Goal: Transaction & Acquisition: Purchase product/service

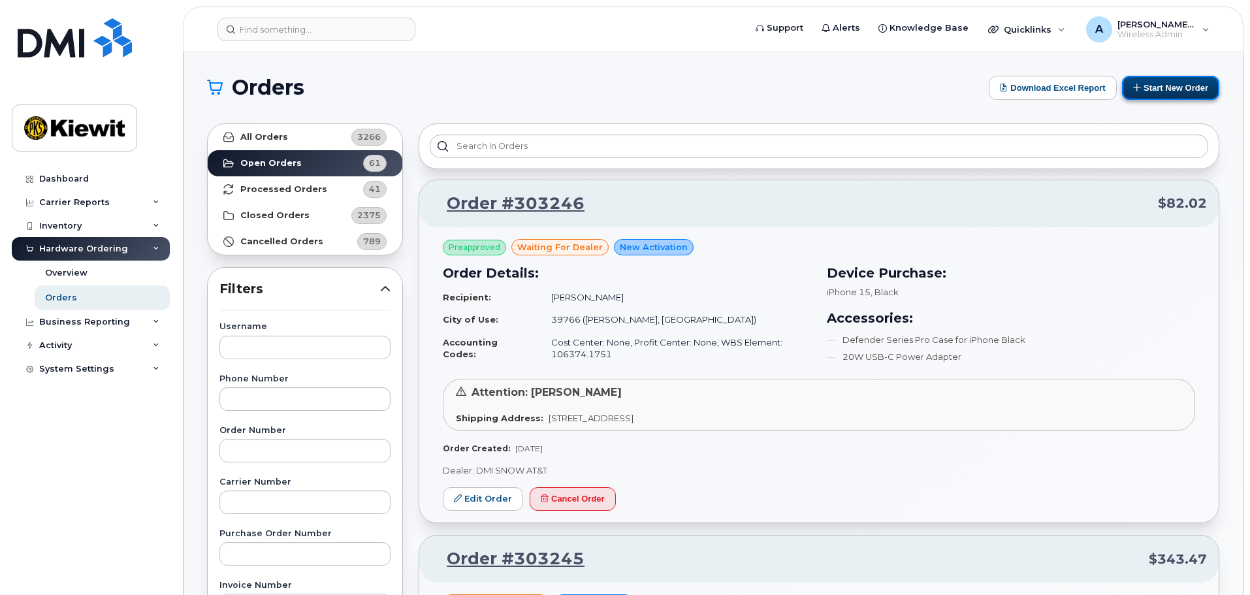
click at [1167, 89] on button "Start New Order" at bounding box center [1170, 88] width 97 height 24
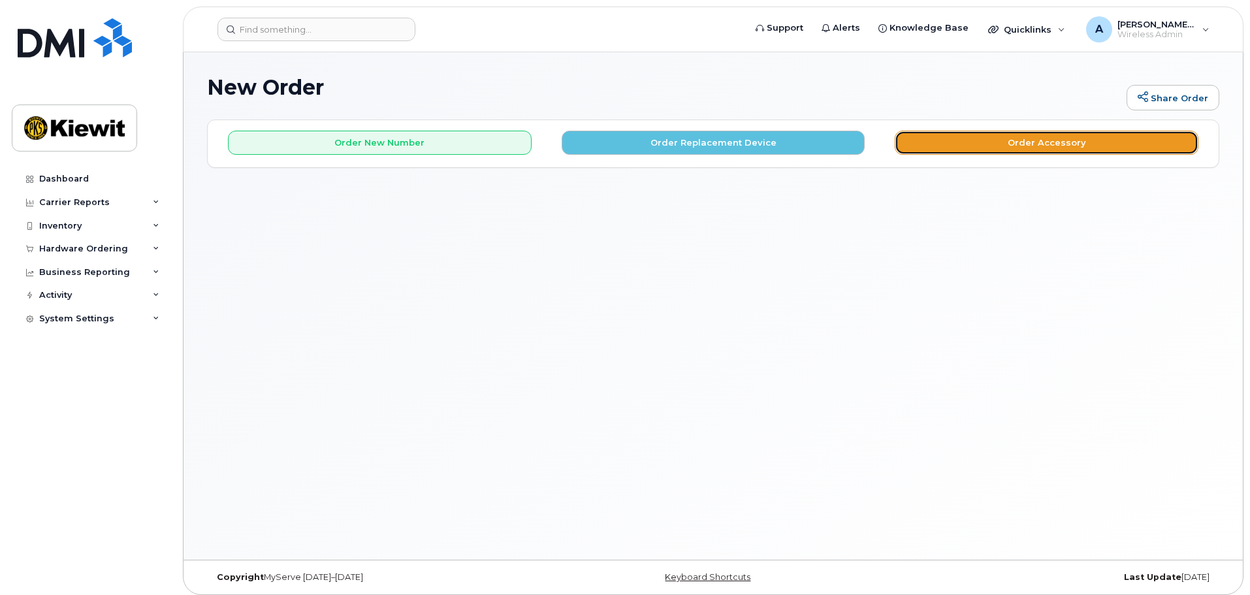
click at [1058, 144] on button "Order Accessory" at bounding box center [1047, 143] width 304 height 24
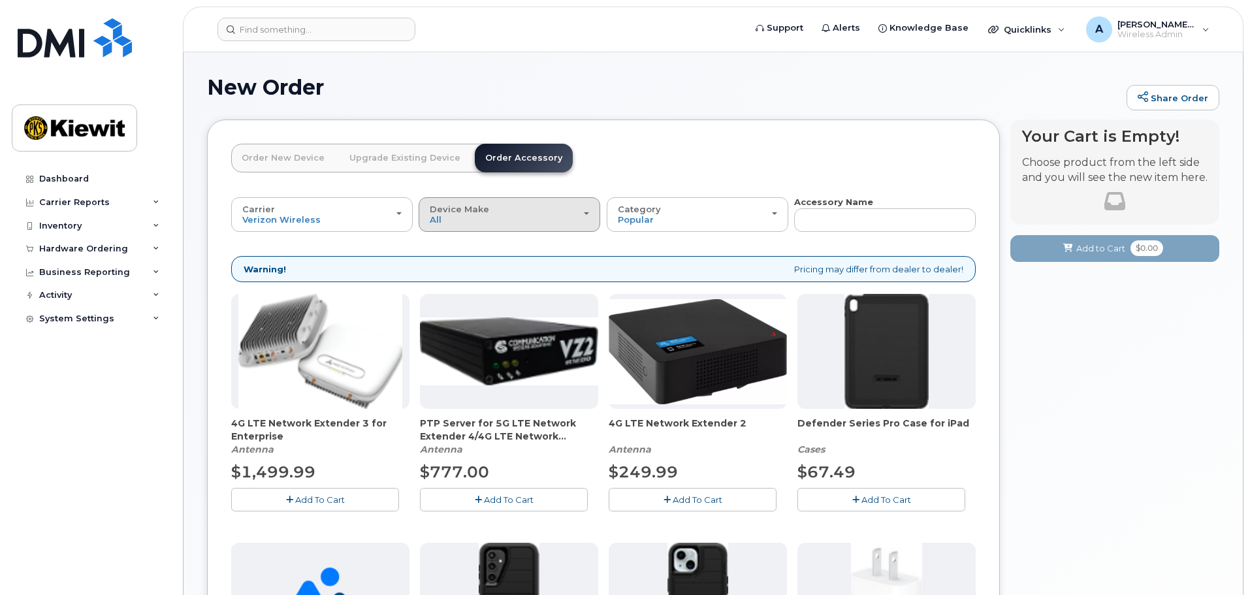
click at [492, 222] on div "Device Make All Android iPhone Tablet" at bounding box center [509, 214] width 159 height 20
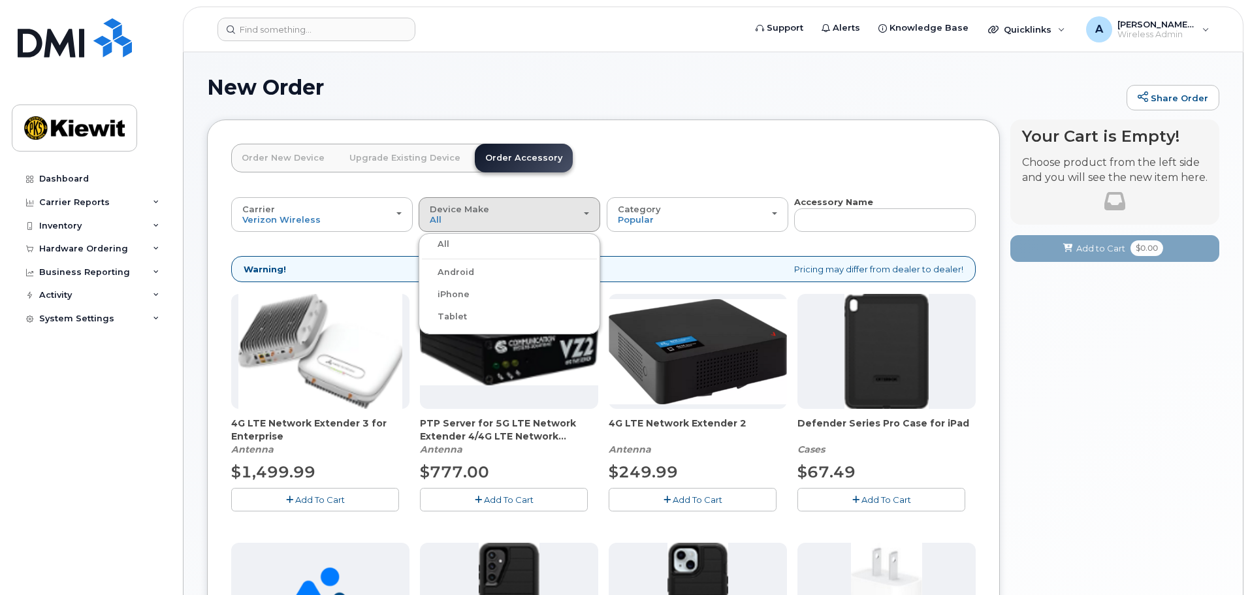
click at [466, 294] on div "iPhone" at bounding box center [509, 295] width 175 height 16
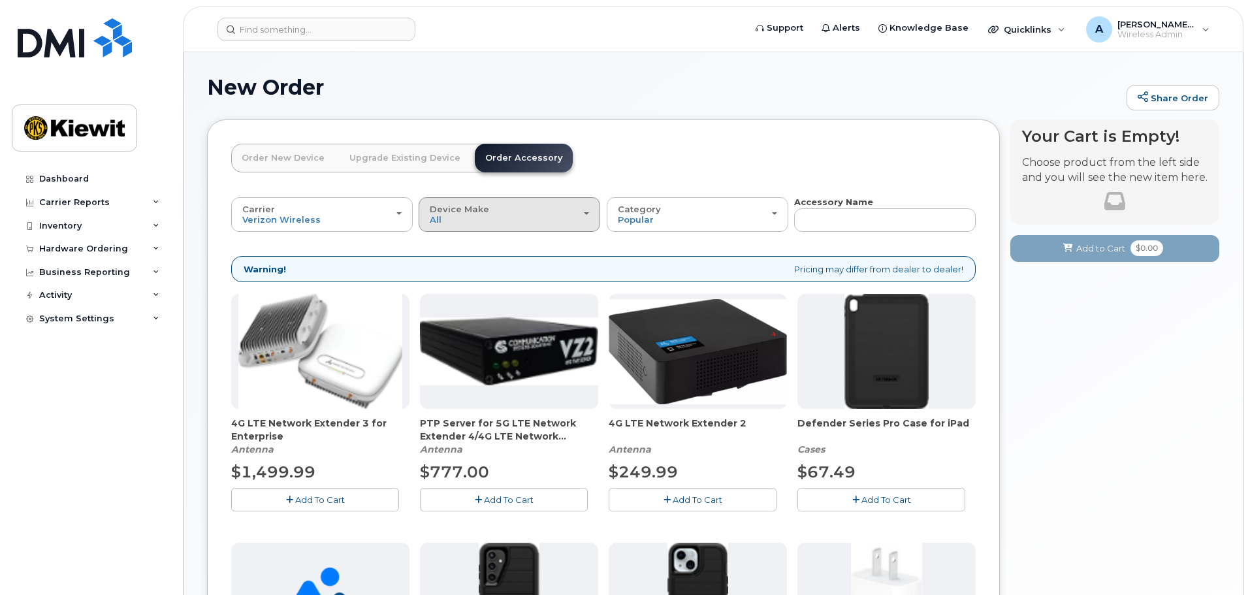
click at [485, 227] on button "Device Make All Android iPhone Tablet" at bounding box center [510, 214] width 182 height 34
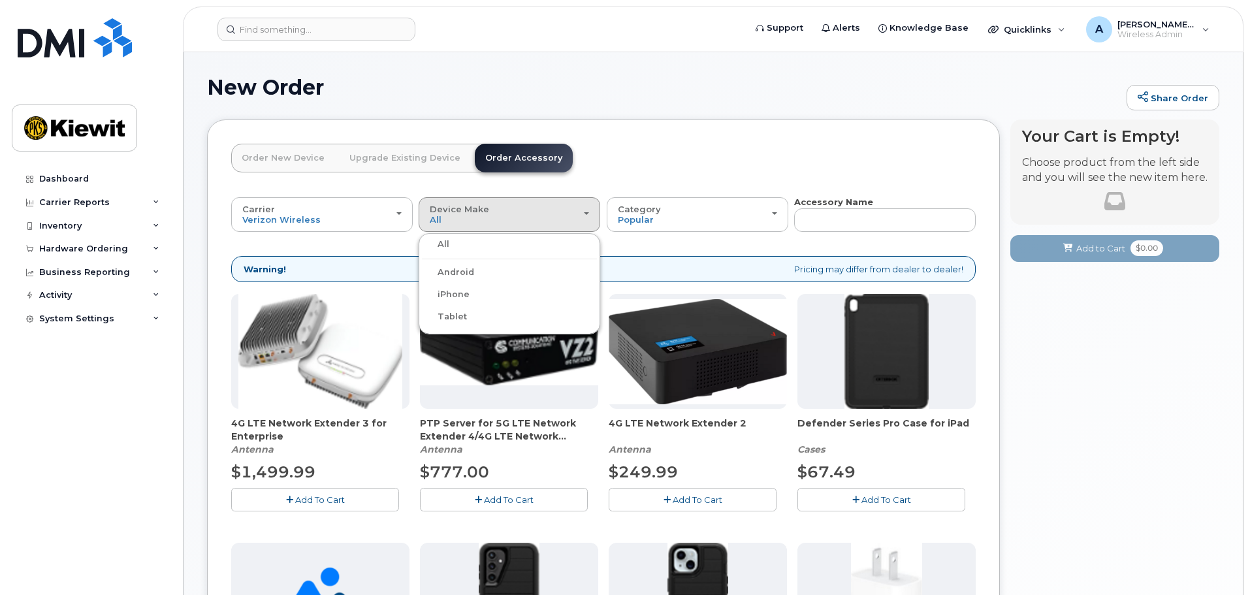
click at [456, 297] on label "iPhone" at bounding box center [446, 295] width 48 height 16
click at [0, 0] on input "iPhone" at bounding box center [0, 0] width 0 height 0
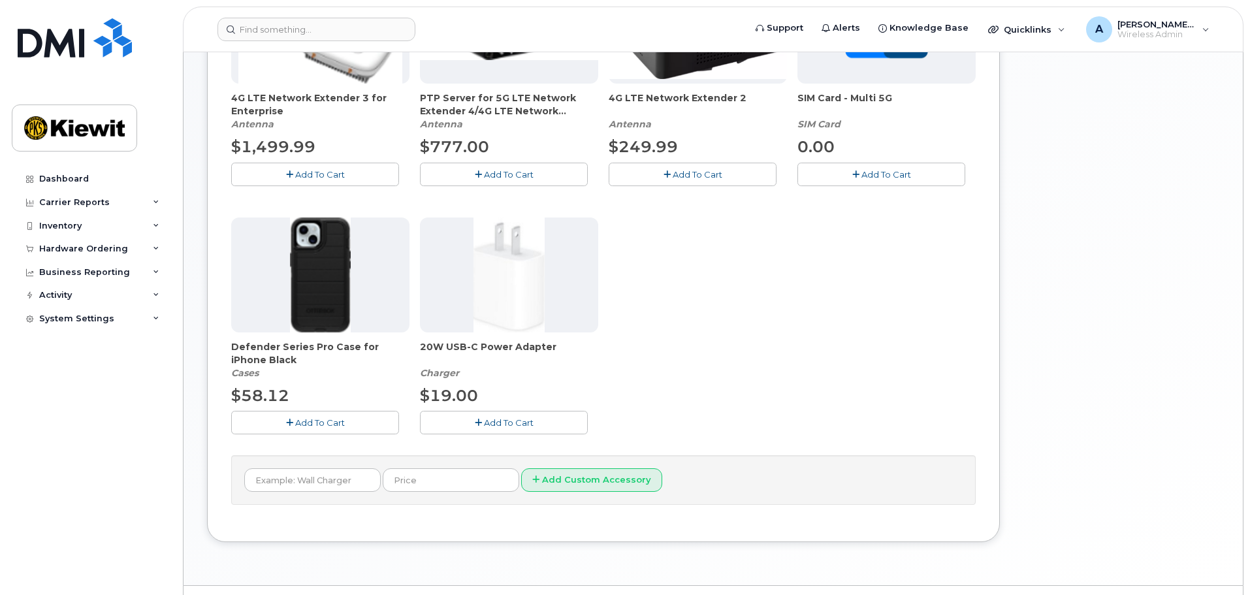
scroll to position [327, 0]
click at [325, 425] on span "Add To Cart" at bounding box center [320, 421] width 50 height 10
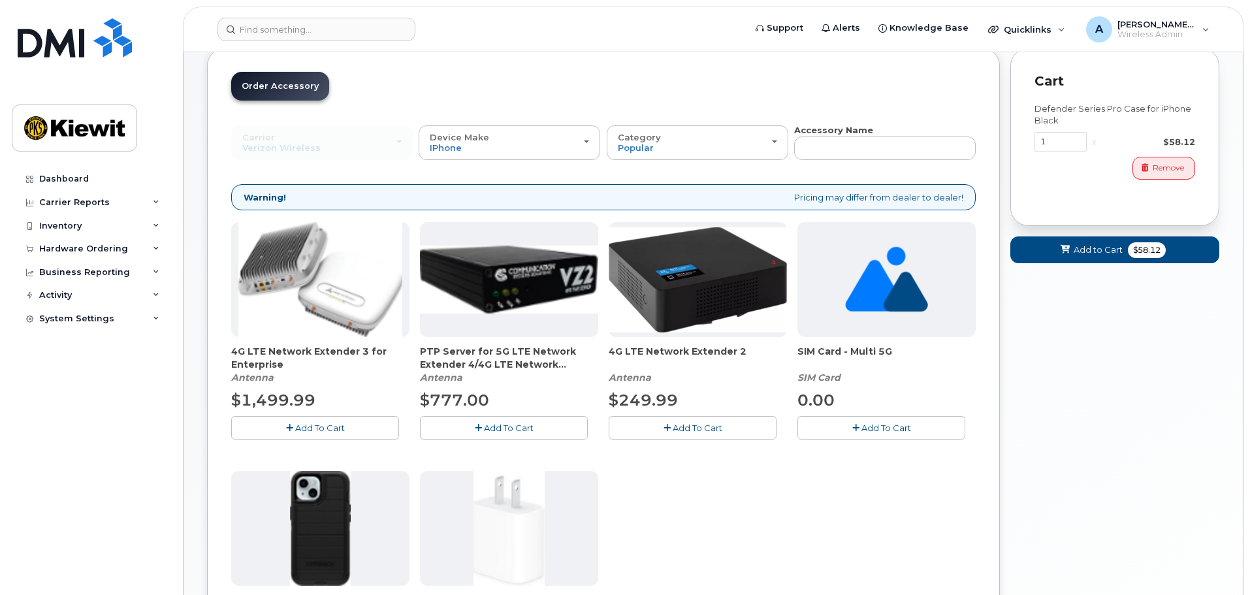
scroll to position [65, 0]
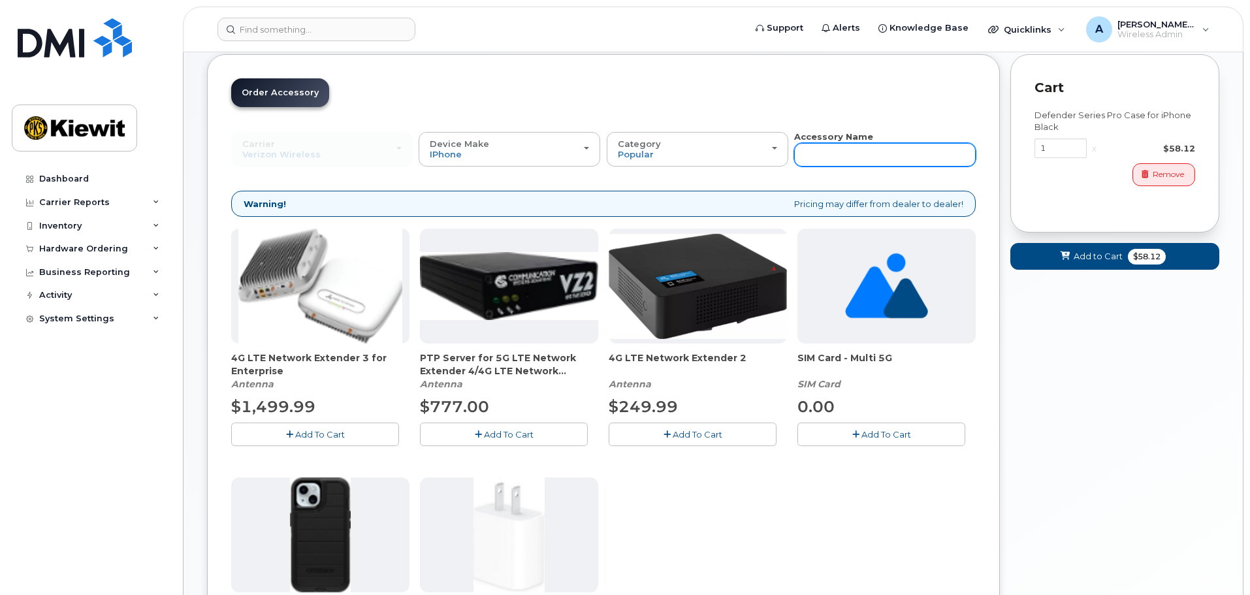
click at [842, 154] on input "text" at bounding box center [885, 155] width 182 height 24
type input "car"
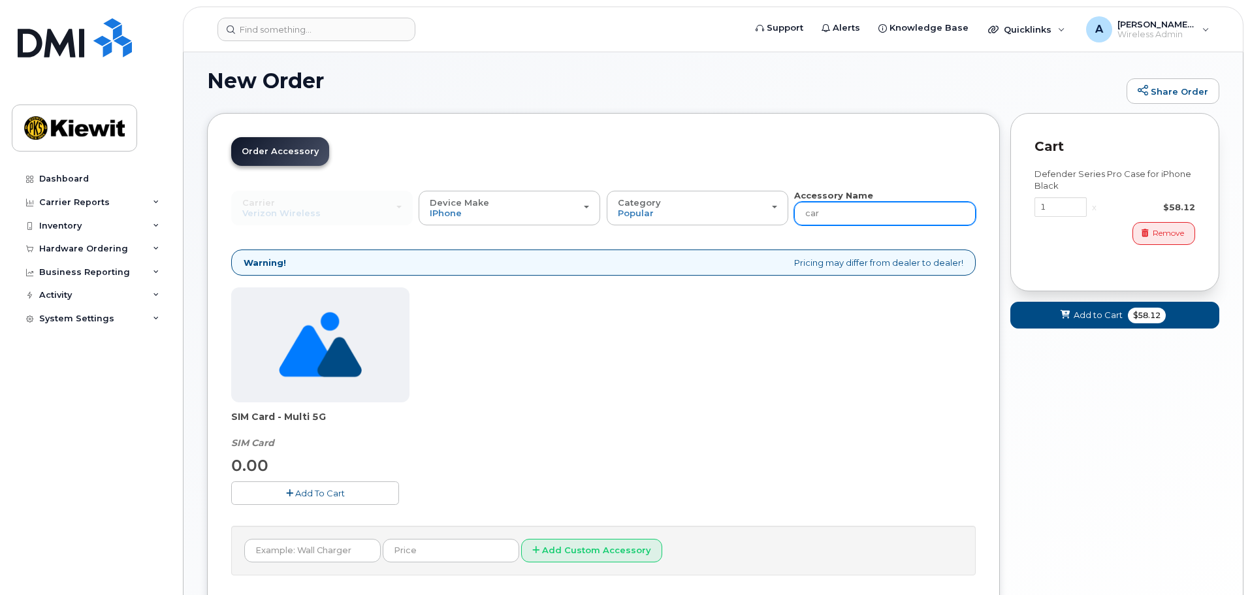
click at [844, 202] on div "Accessory Name car" at bounding box center [885, 207] width 182 height 36
click at [845, 206] on input "car" at bounding box center [885, 214] width 182 height 24
type input "car charger"
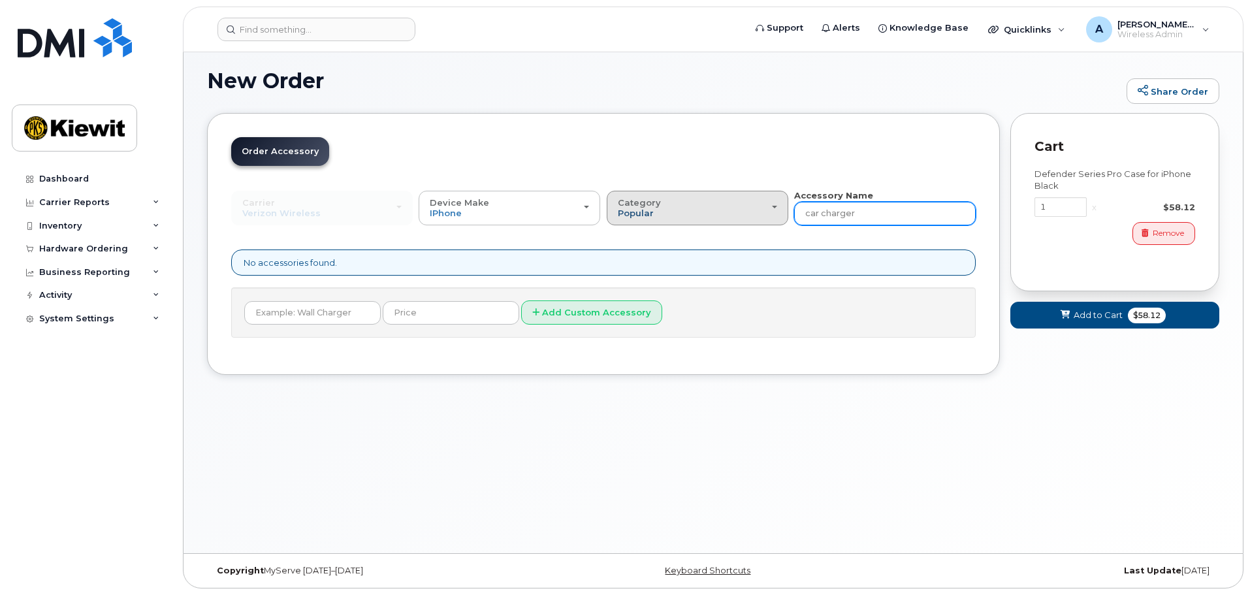
drag, startPoint x: 885, startPoint y: 221, endPoint x: 652, endPoint y: 216, distance: 233.3
click at [652, 216] on div "Carrier Verizon Wireless T-Mobile AT&T Wireless Verizon Wireless T-Mobile AT&T …" at bounding box center [603, 207] width 745 height 36
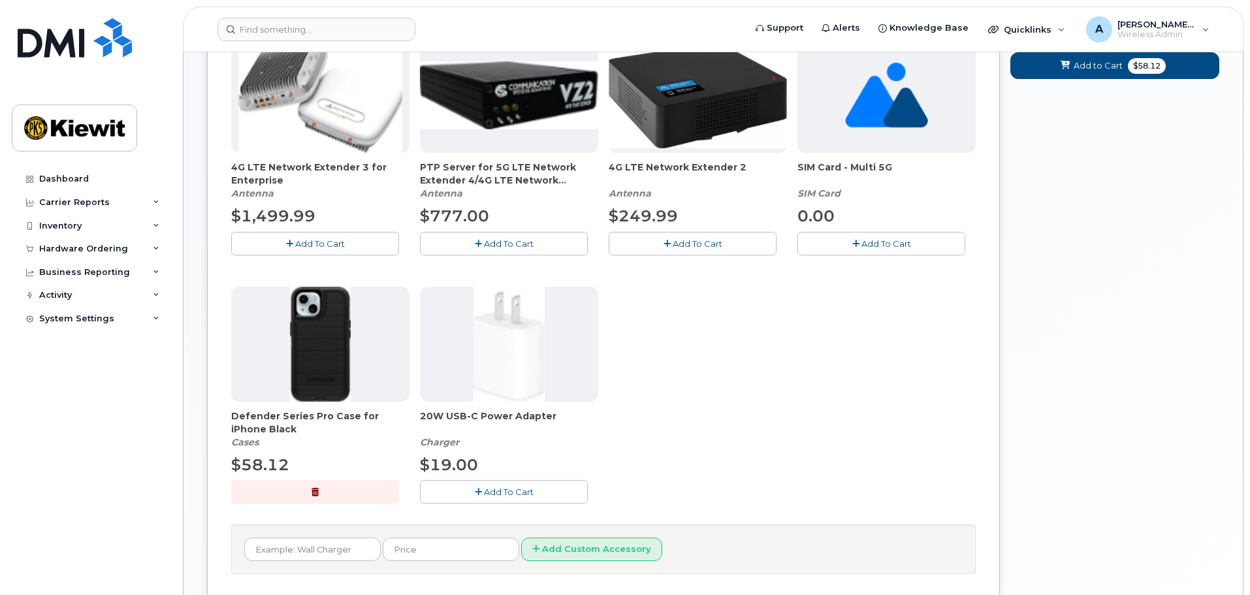
scroll to position [268, 0]
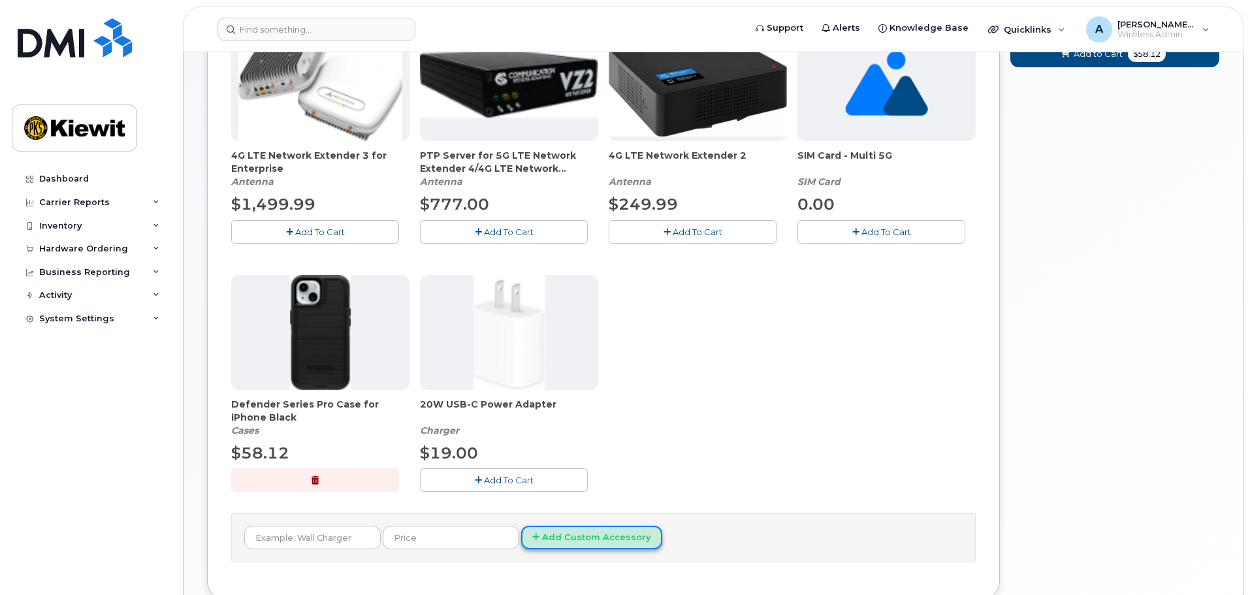
click at [598, 538] on button "Add Custom Accessory" at bounding box center [591, 538] width 141 height 24
click at [320, 540] on input "text" at bounding box center [312, 538] width 137 height 24
type input "car charger"
click at [521, 526] on button "Add Custom Accessory" at bounding box center [591, 538] width 141 height 24
click at [560, 542] on button "Add Custom Accessory" at bounding box center [591, 538] width 141 height 24
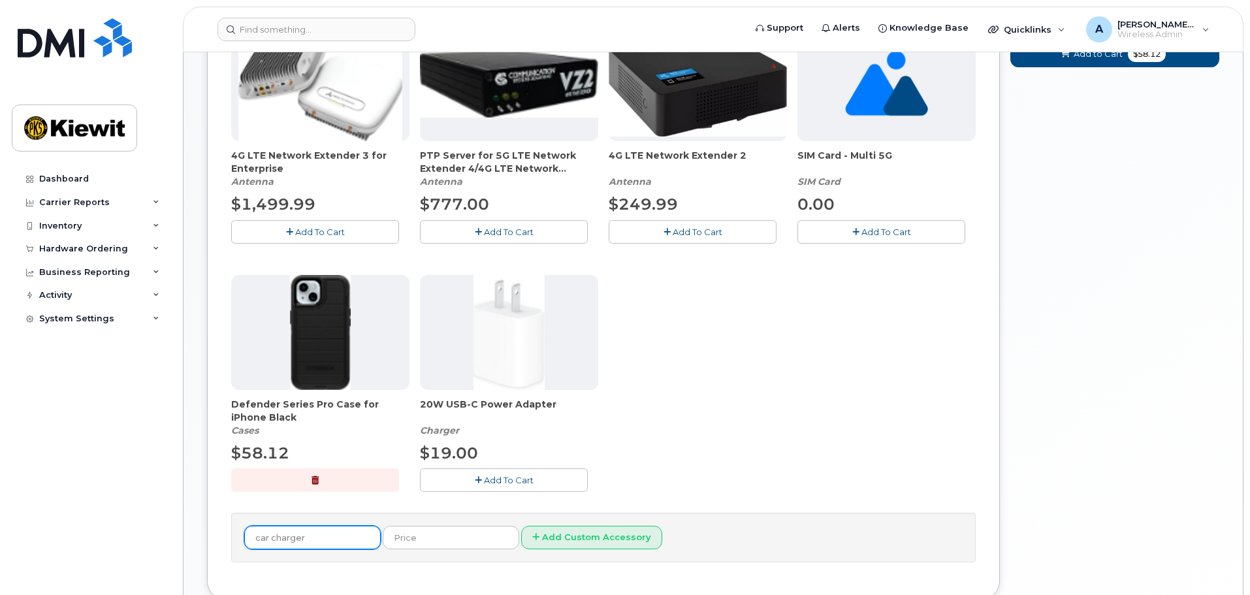
drag, startPoint x: 328, startPoint y: 538, endPoint x: 0, endPoint y: 412, distance: 351.3
click at [183, 412] on div "Support Alerts Knowledge Base Quicklinks Suspend / Cancel Device Change SIM Car…" at bounding box center [713, 213] width 1061 height 858
click at [739, 396] on div "4G LTE Network Extender 3 for Enterprise Antenna $1,499.99 Add To Cart PTP Serv…" at bounding box center [603, 269] width 745 height 486
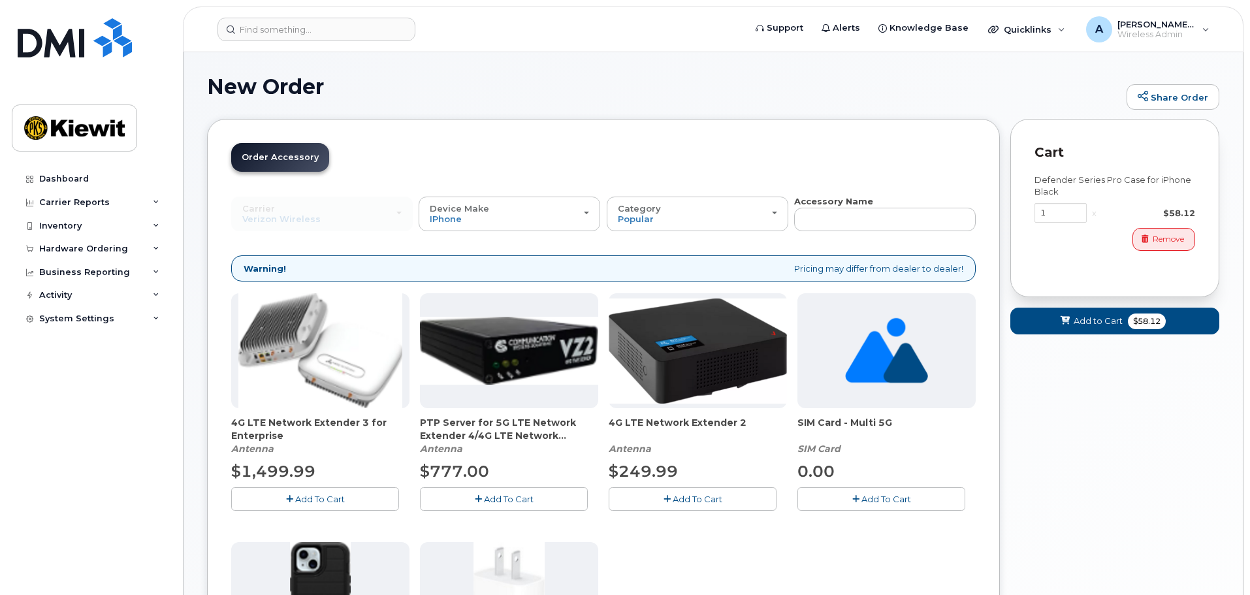
scroll to position [0, 0]
click at [1089, 321] on span "Add to Cart" at bounding box center [1098, 322] width 49 height 12
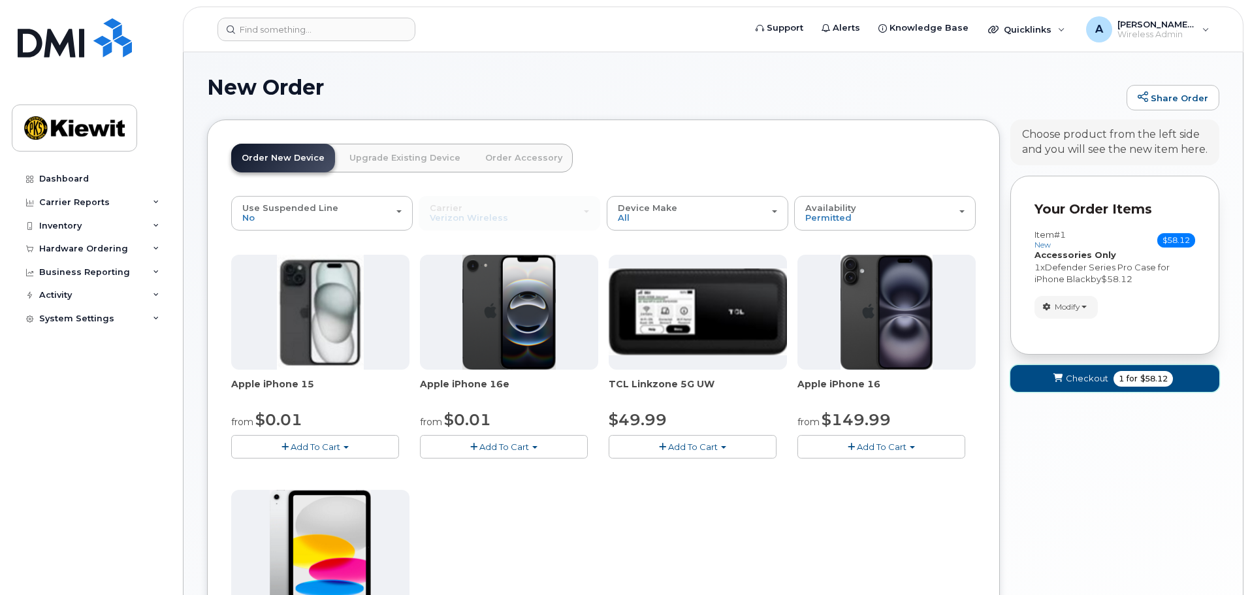
click at [1095, 381] on span "Checkout" at bounding box center [1087, 378] width 42 height 12
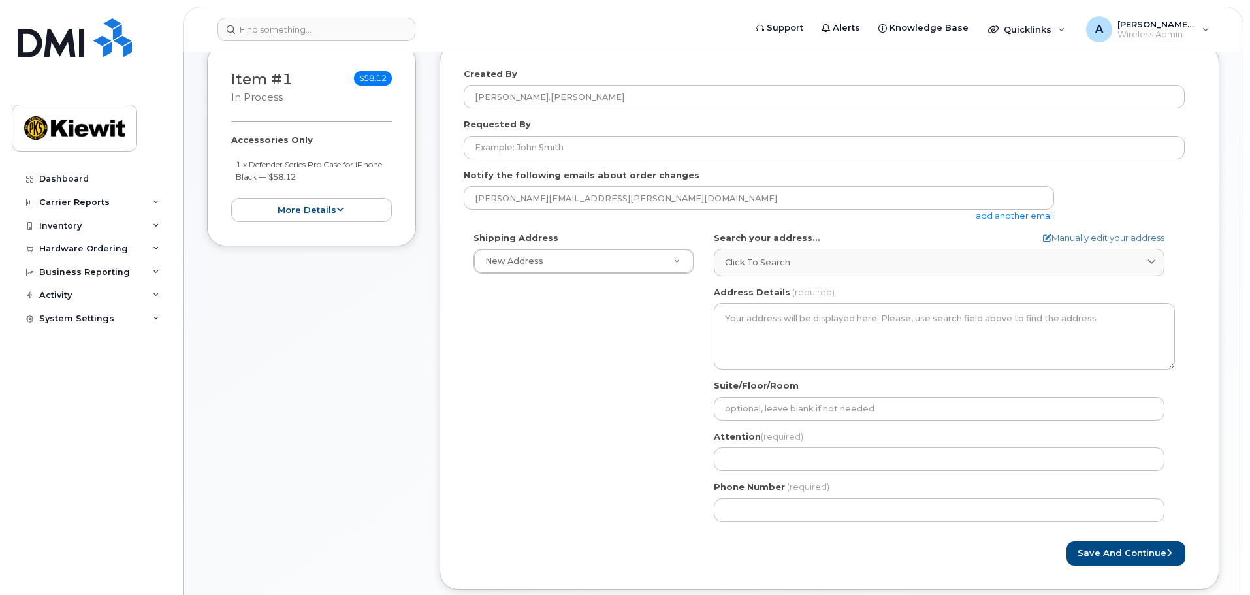
scroll to position [196, 0]
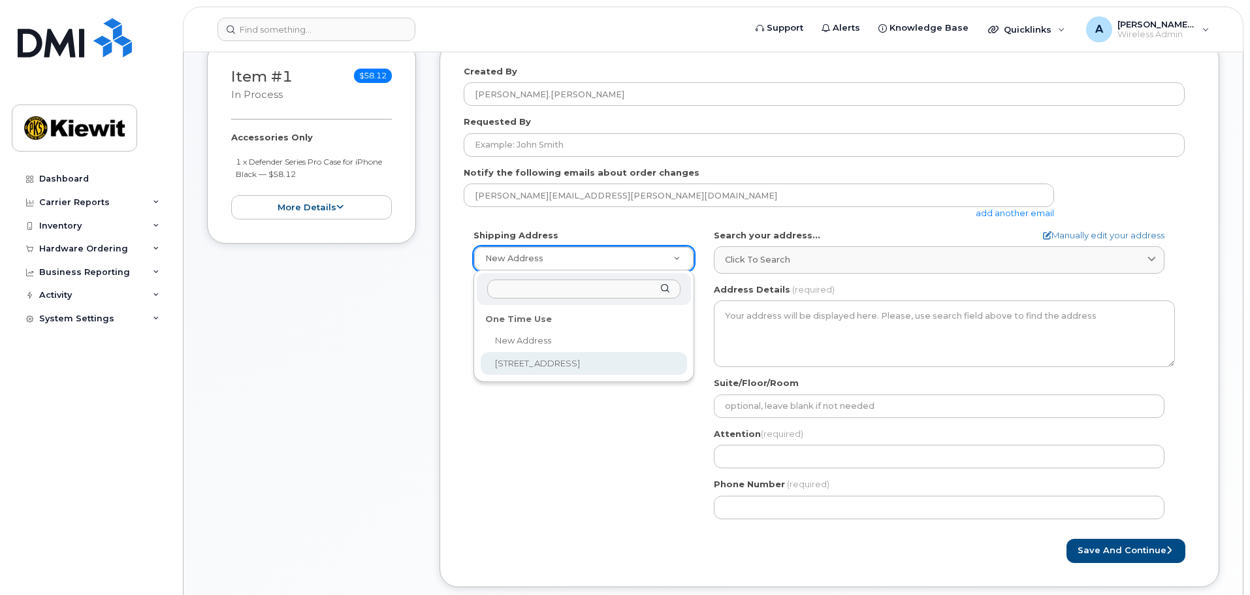
select select "1216 W 76th St"
type input "Continental Fire Sprinkler Company"
type input "Alicia Bailey"
type input "5633880600"
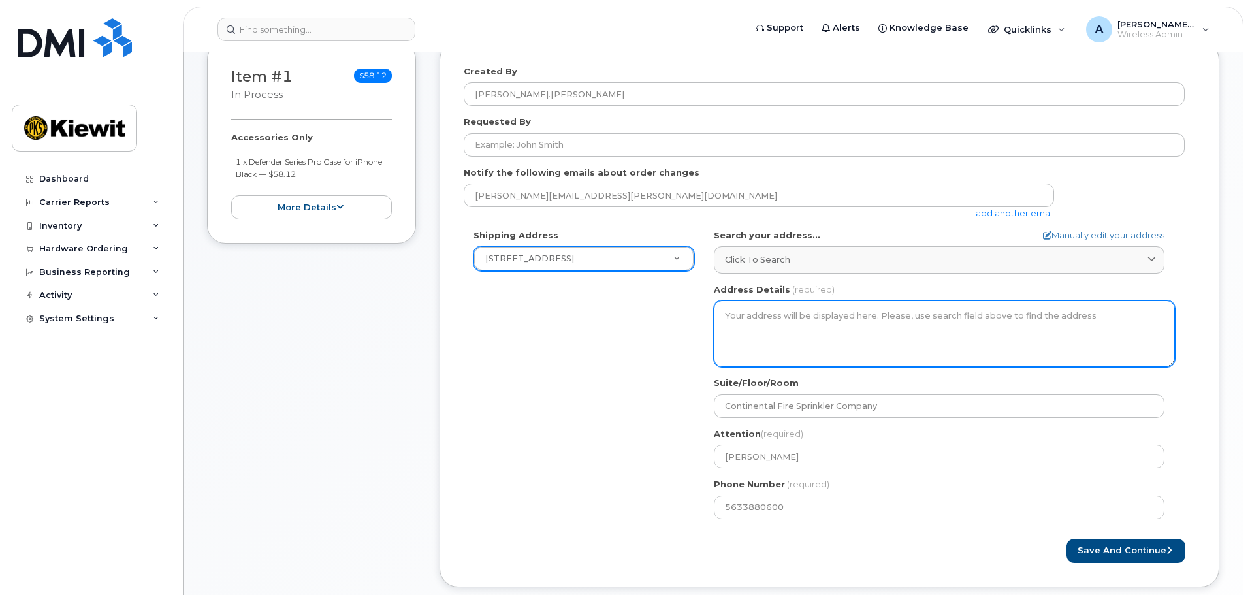
click at [789, 346] on textarea "Address Details" at bounding box center [944, 333] width 461 height 67
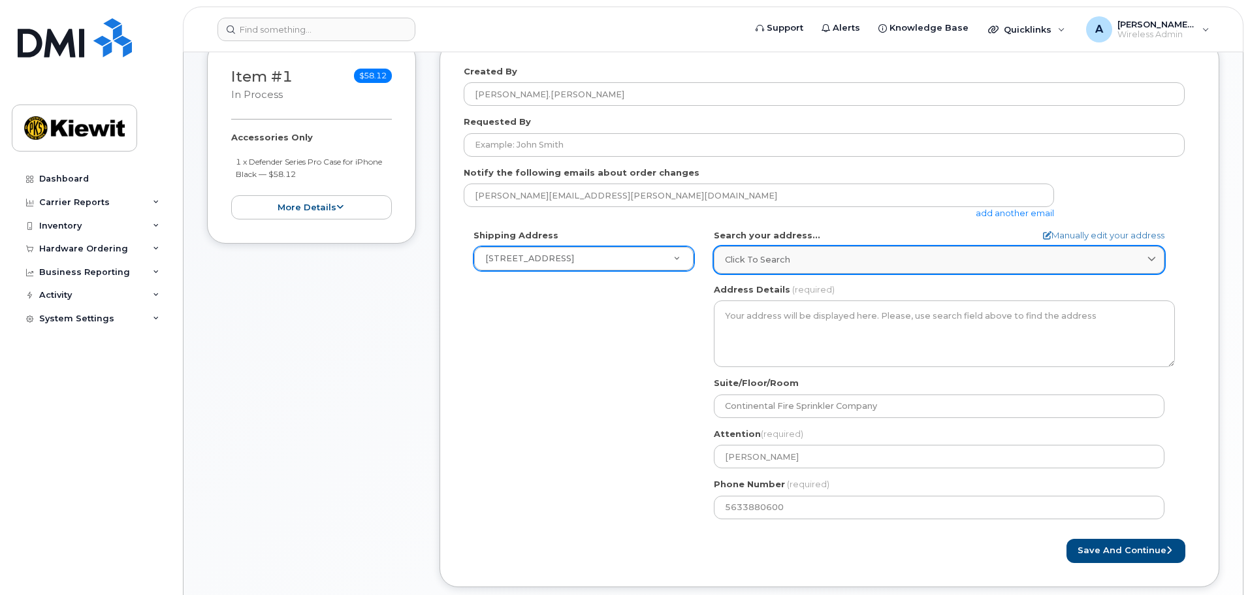
click at [782, 263] on span "Click to search" at bounding box center [757, 259] width 65 height 12
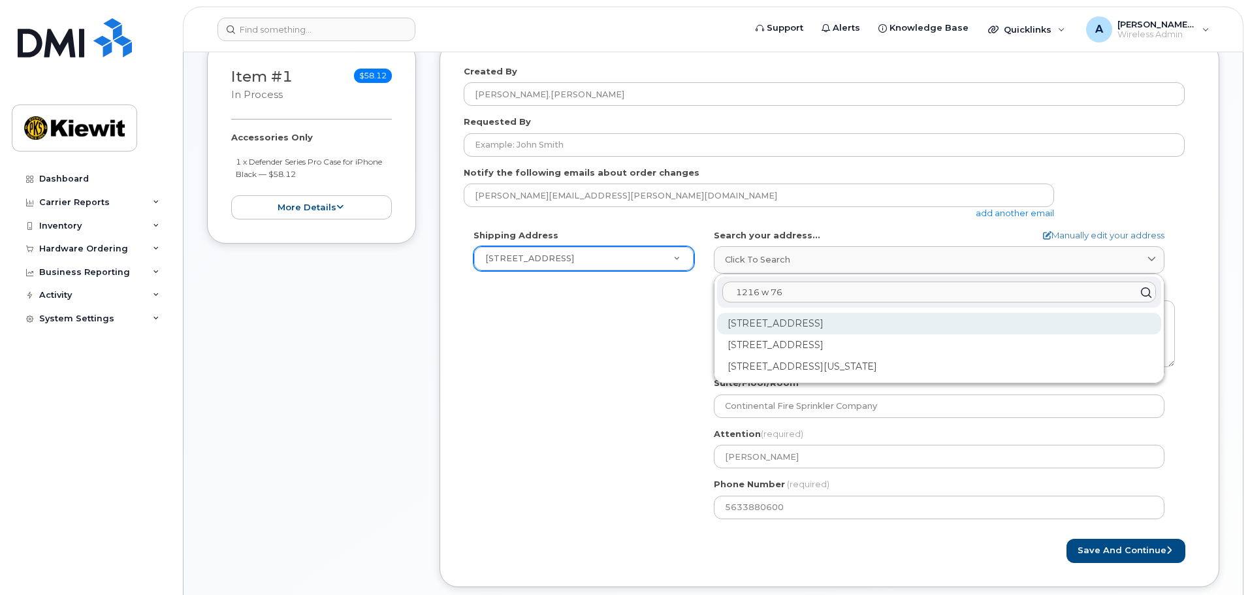
type input "1216 w 76"
click at [812, 317] on div "1216 W 76th St Davenport IA 52806-1307" at bounding box center [939, 324] width 444 height 22
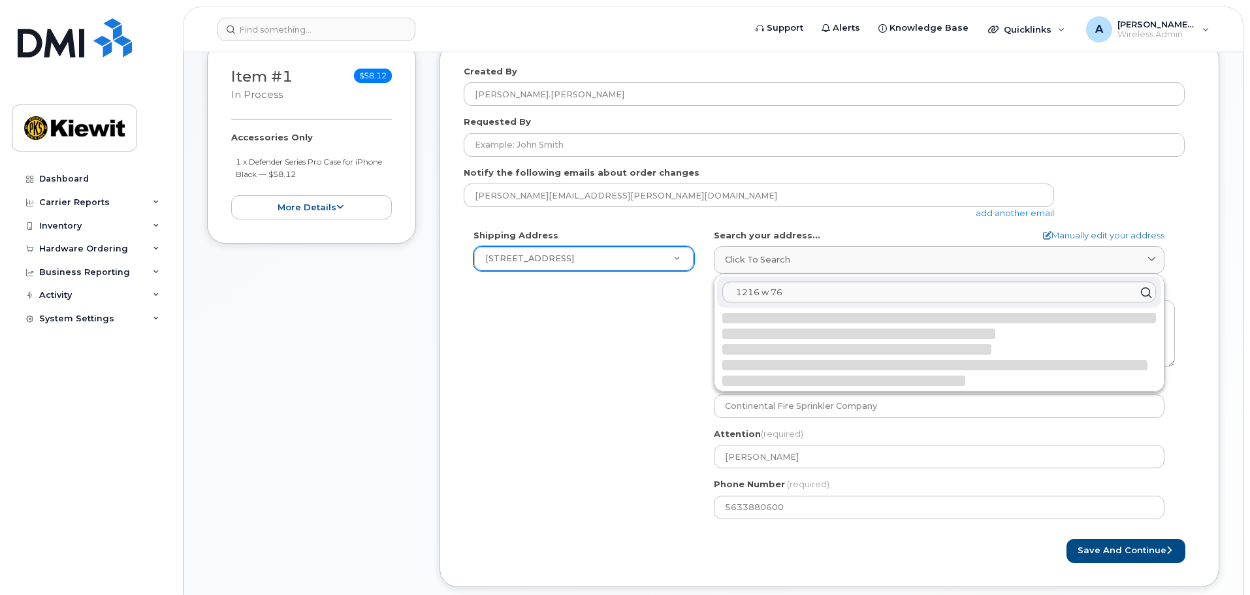
select select
type textarea "1216 W 76th St DAVENPORT IA 52806-1307 UNITED STATES"
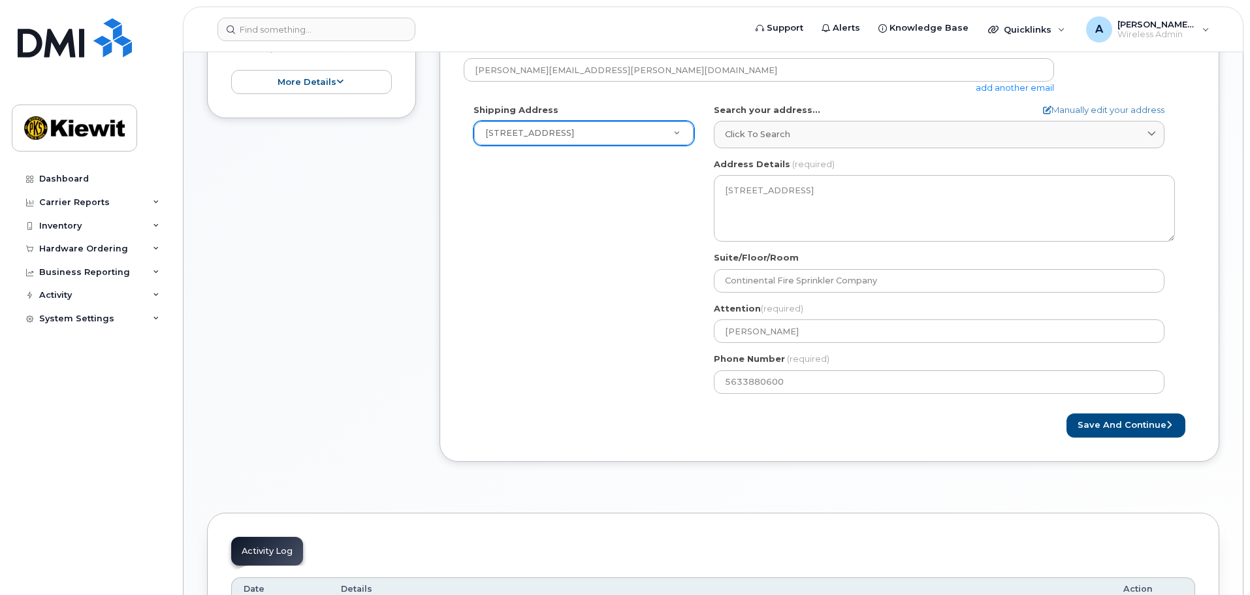
scroll to position [327, 0]
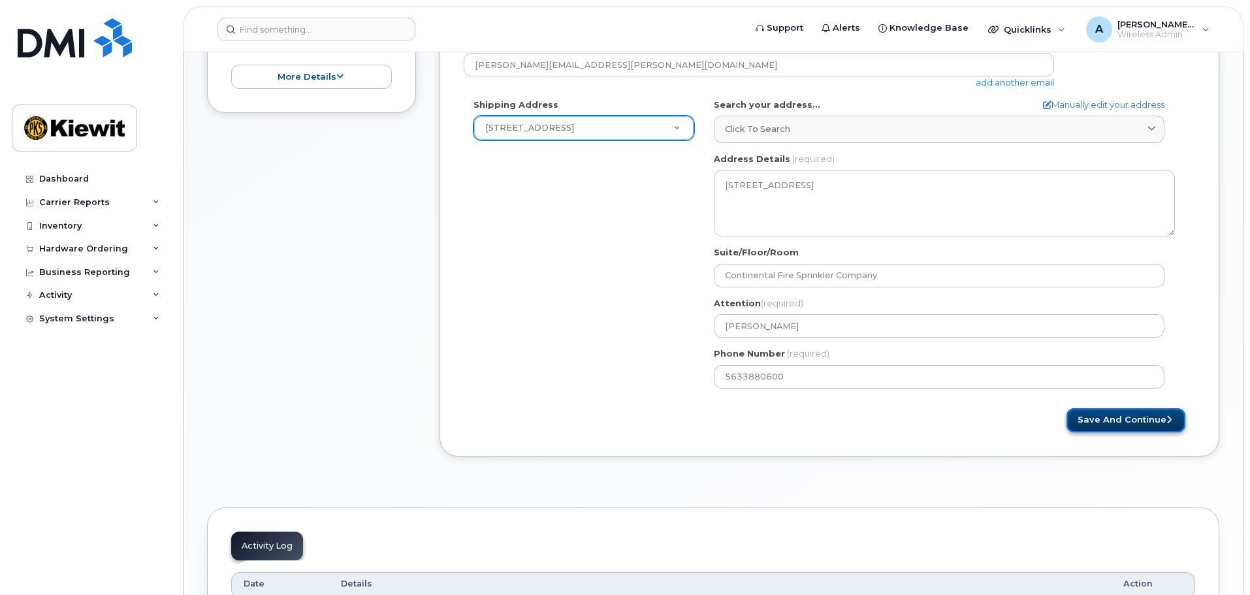
click at [1114, 417] on button "Save and Continue" at bounding box center [1126, 420] width 119 height 24
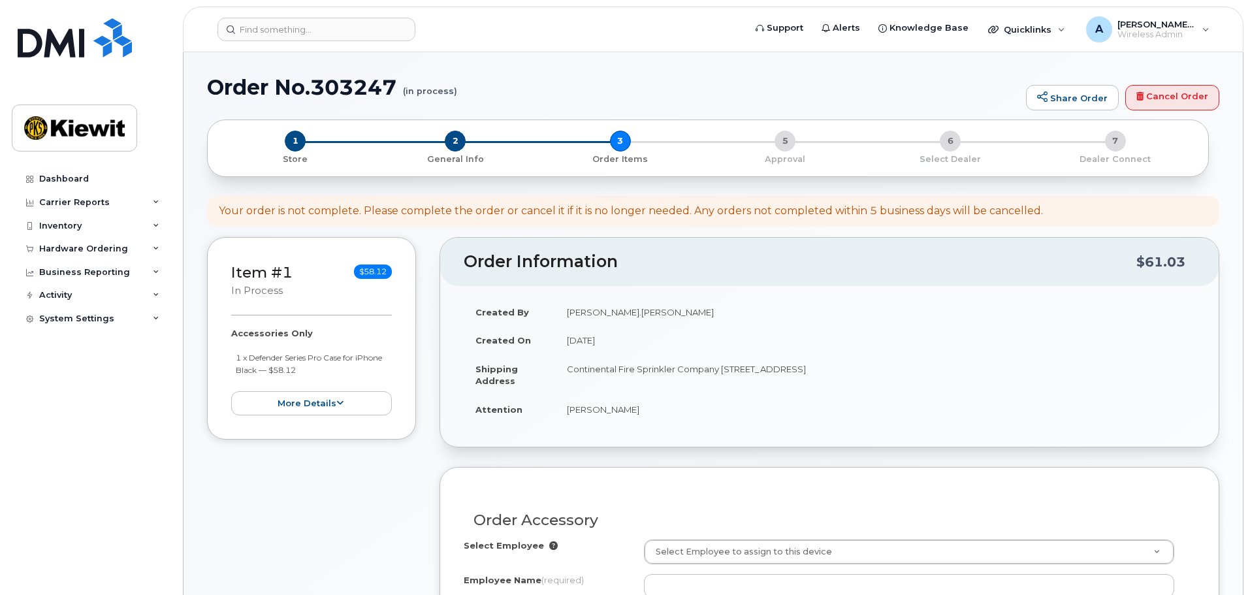
select select
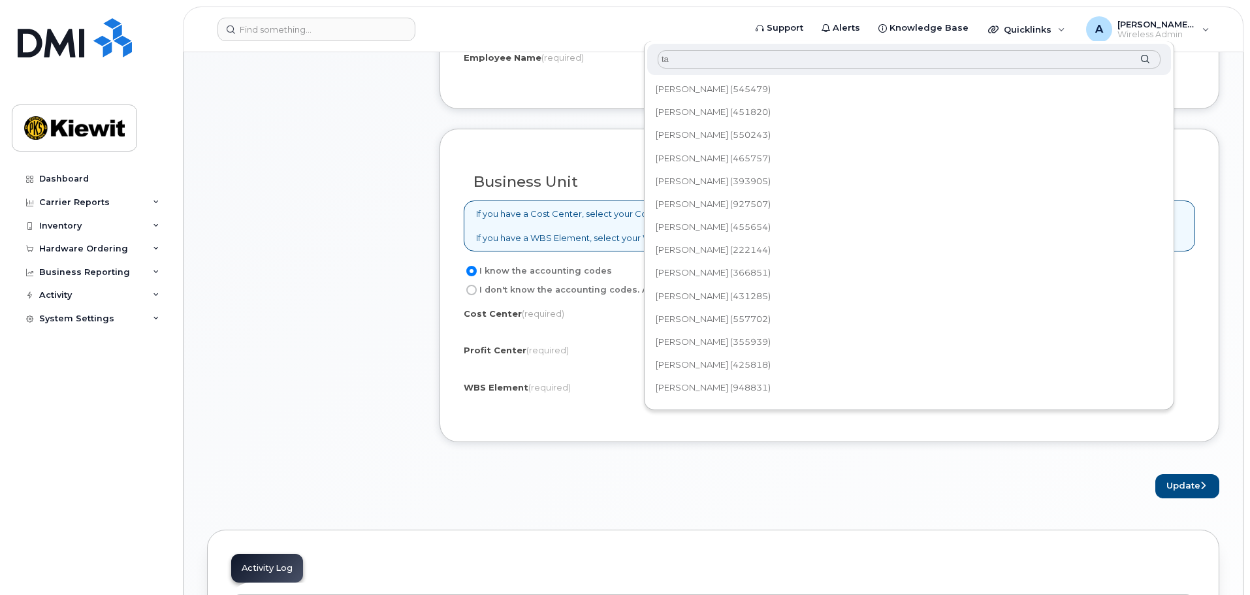
type input "t"
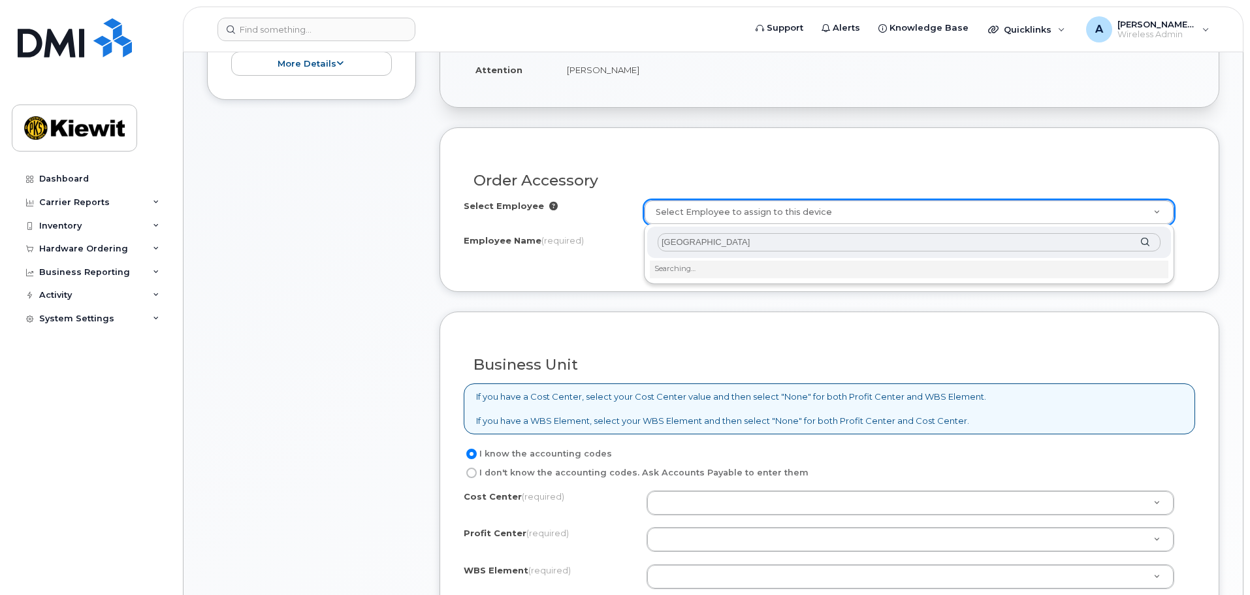
scroll to position [327, 0]
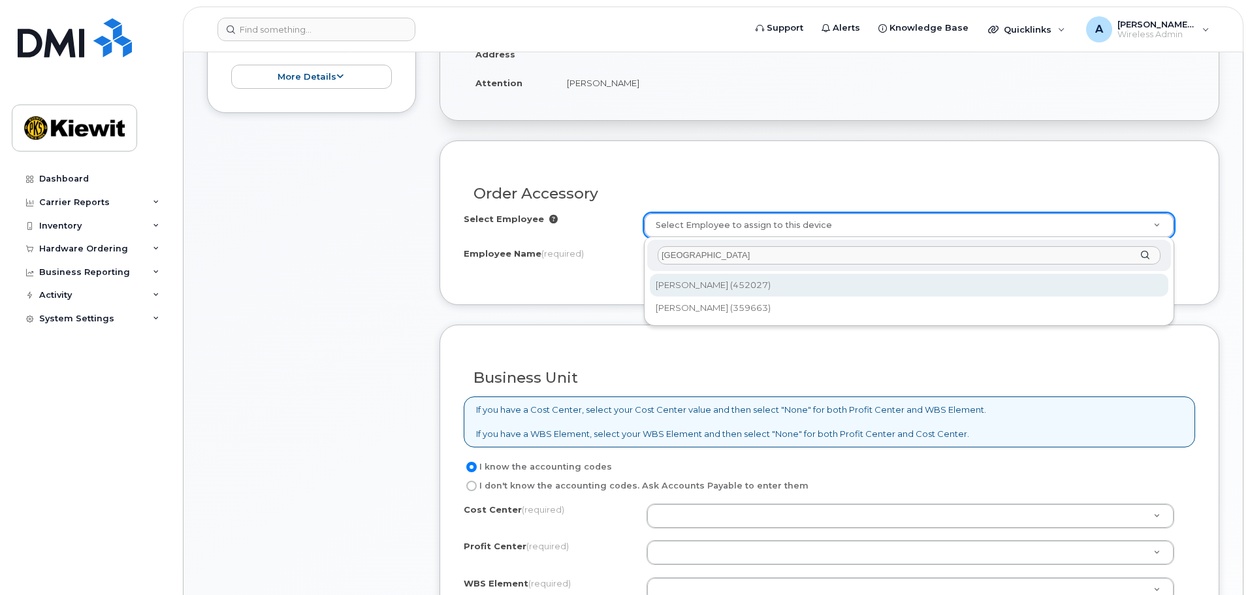
type input "hamburg"
type input "2157958"
type input "Tanner Hamburg"
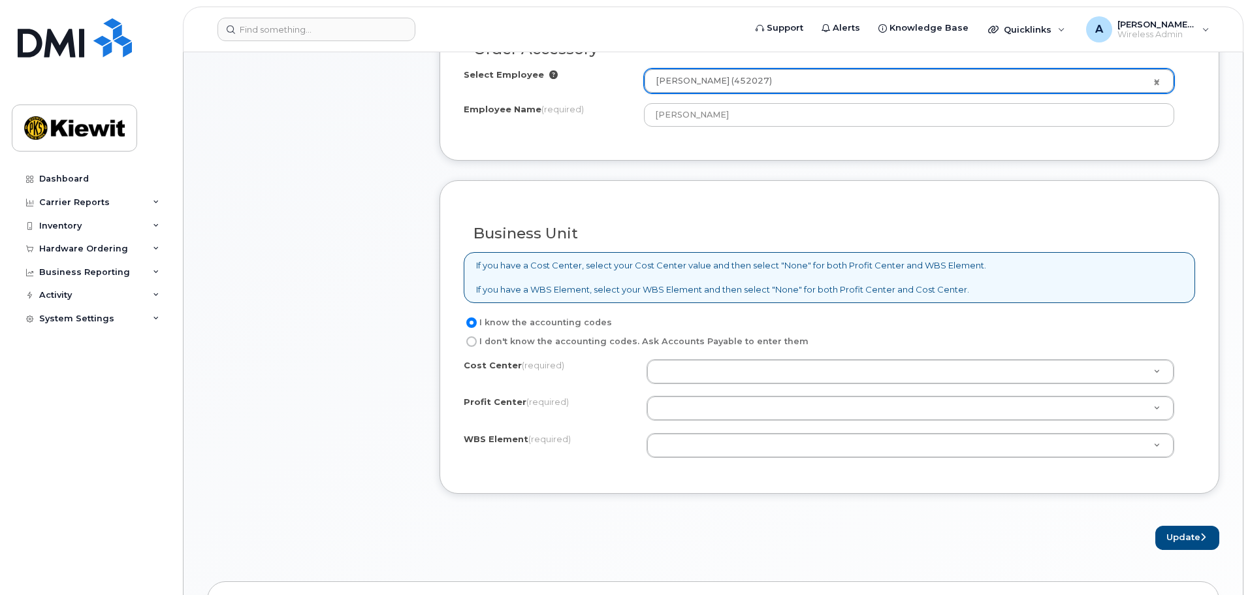
scroll to position [523, 0]
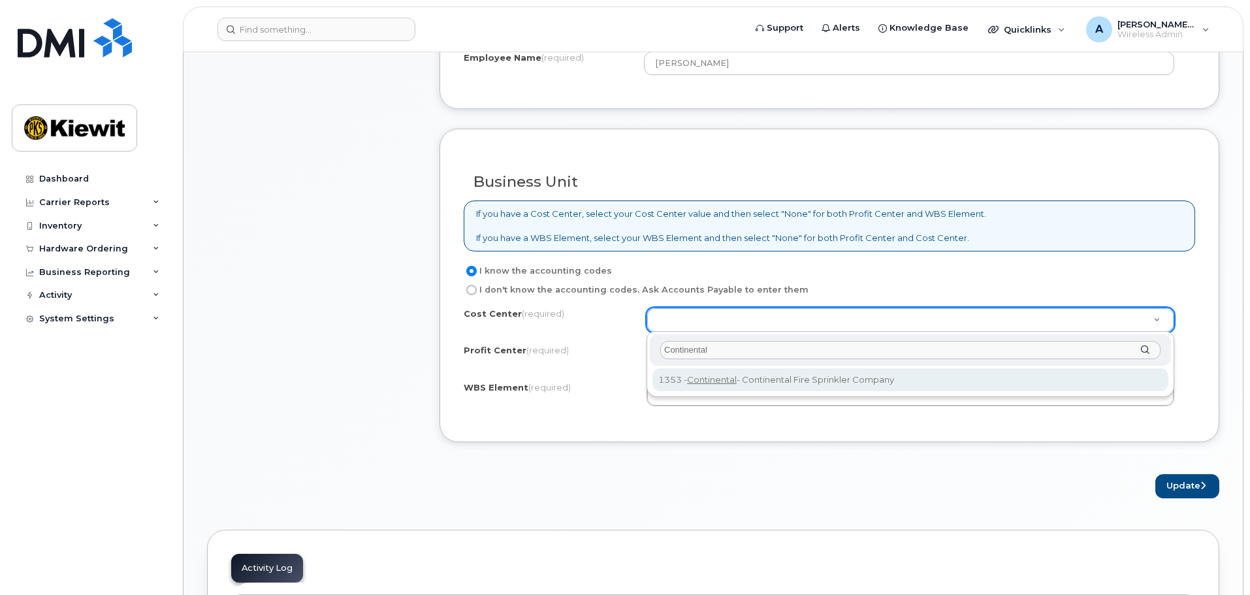
type input "Continental"
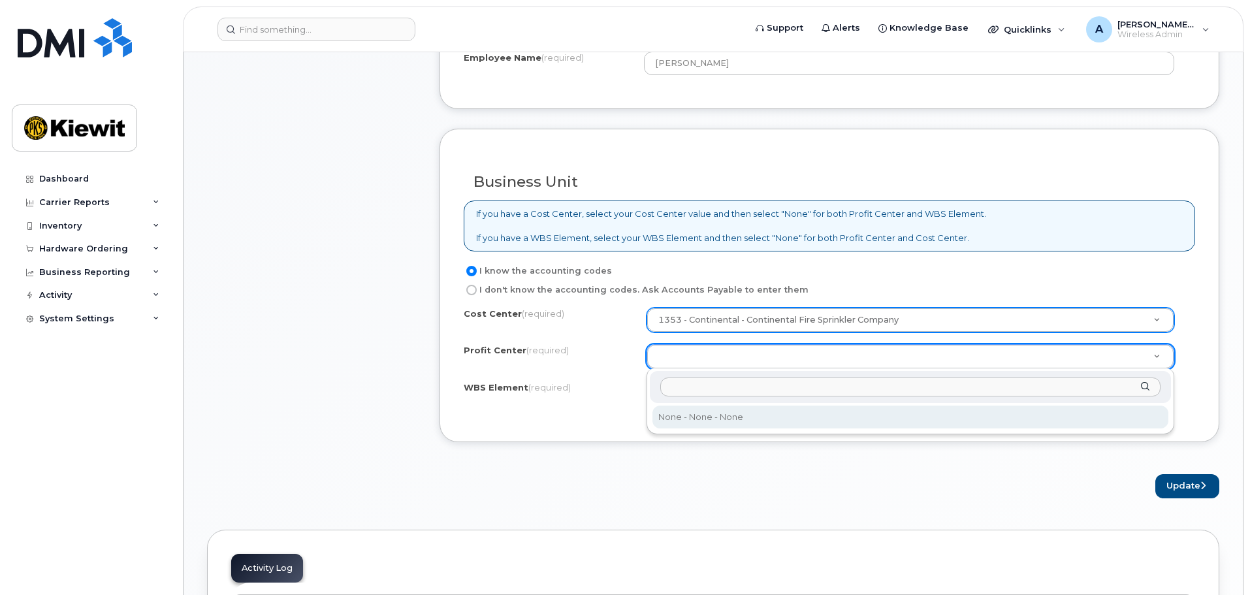
select select "None"
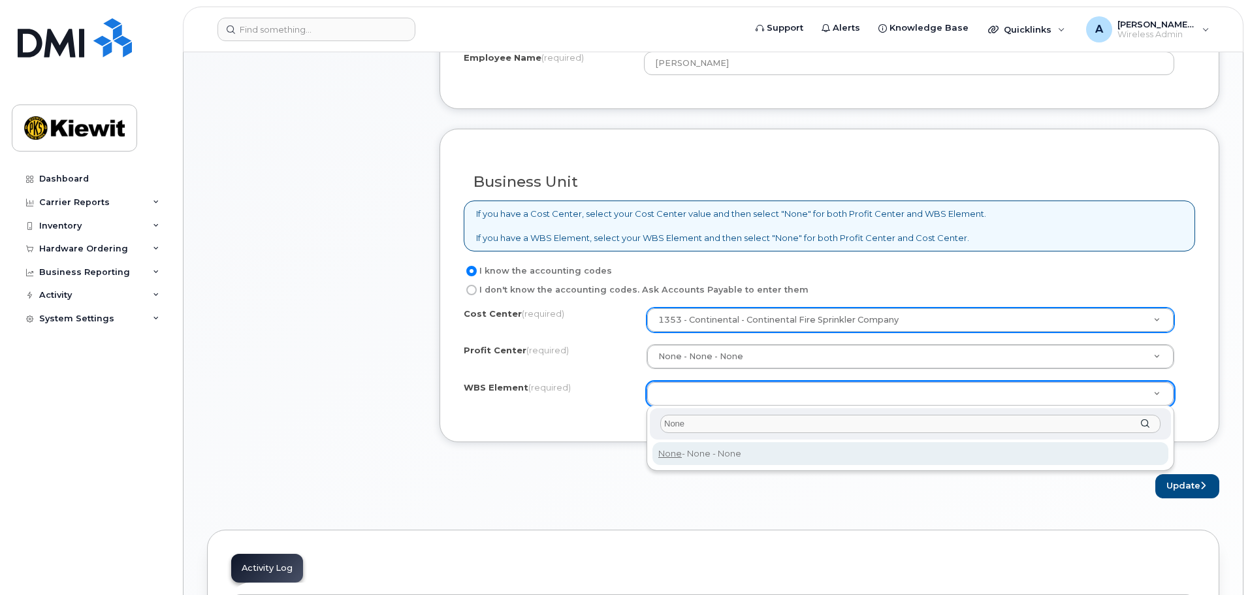
type input "None"
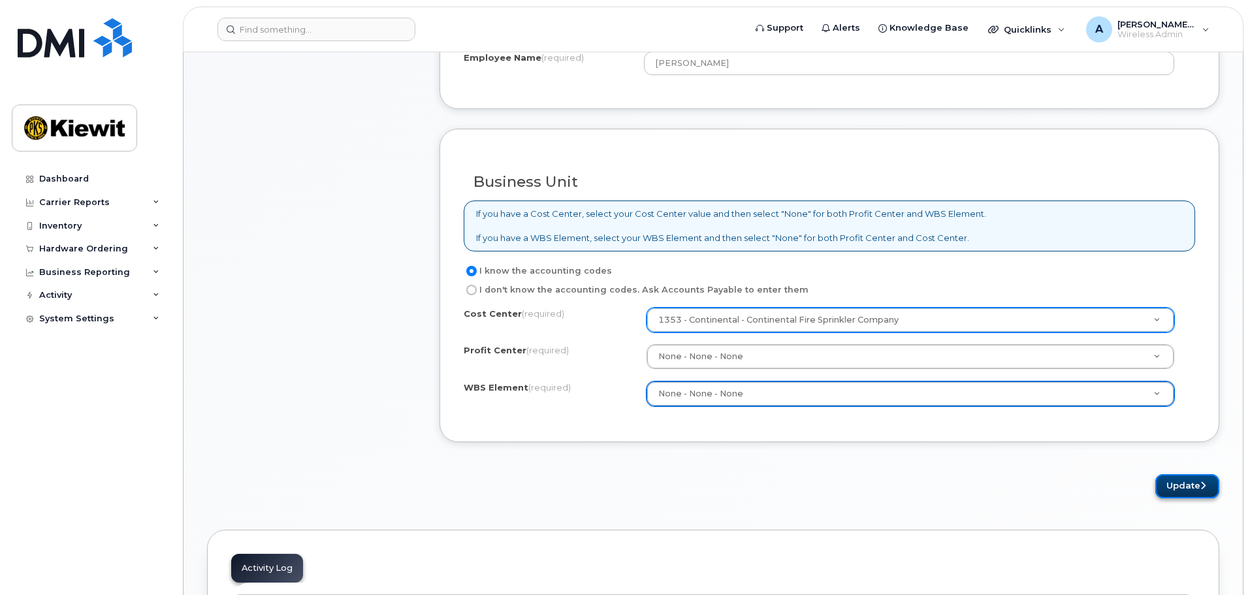
click at [1187, 483] on button "Update" at bounding box center [1188, 486] width 64 height 24
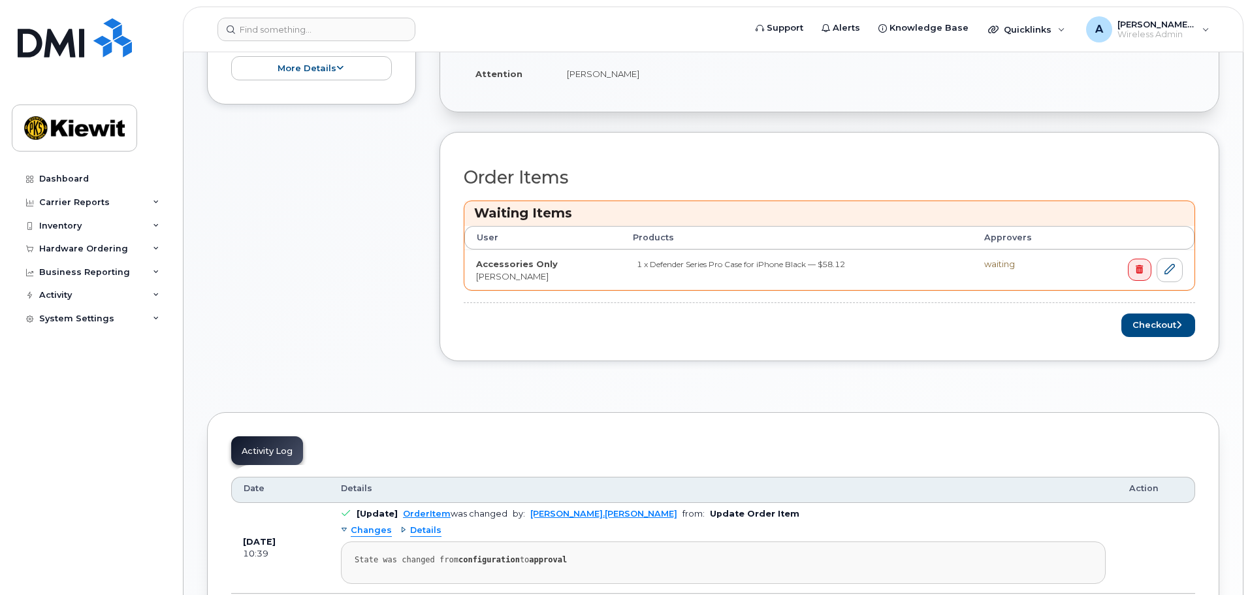
scroll to position [392, 0]
click at [1161, 326] on button "Checkout" at bounding box center [1159, 325] width 74 height 24
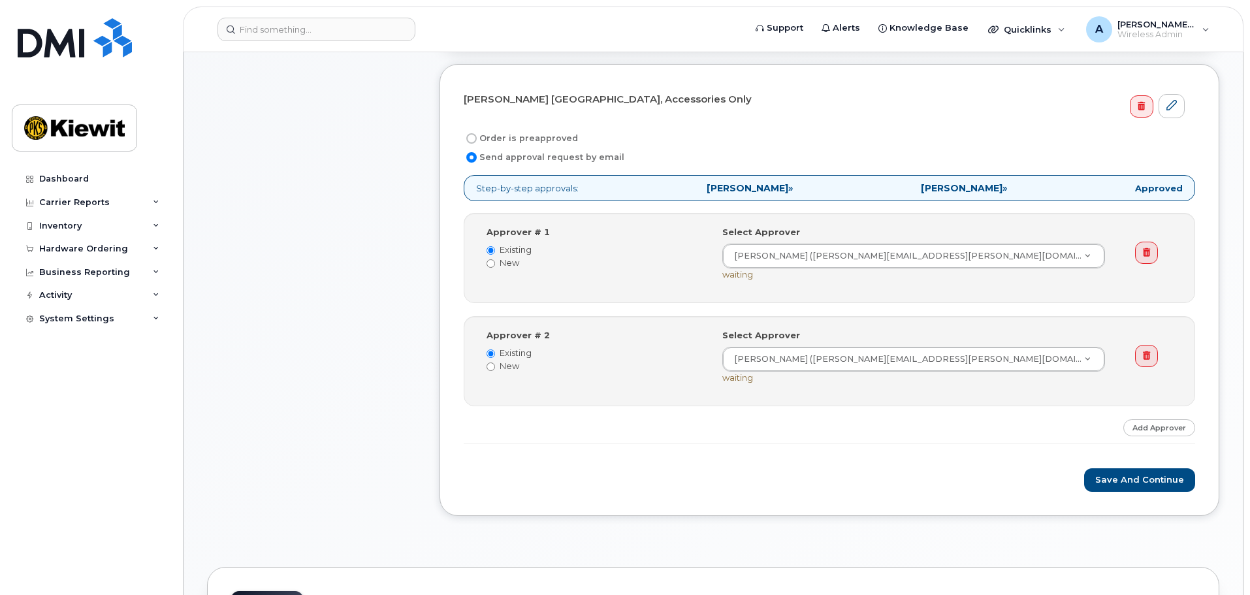
scroll to position [392, 0]
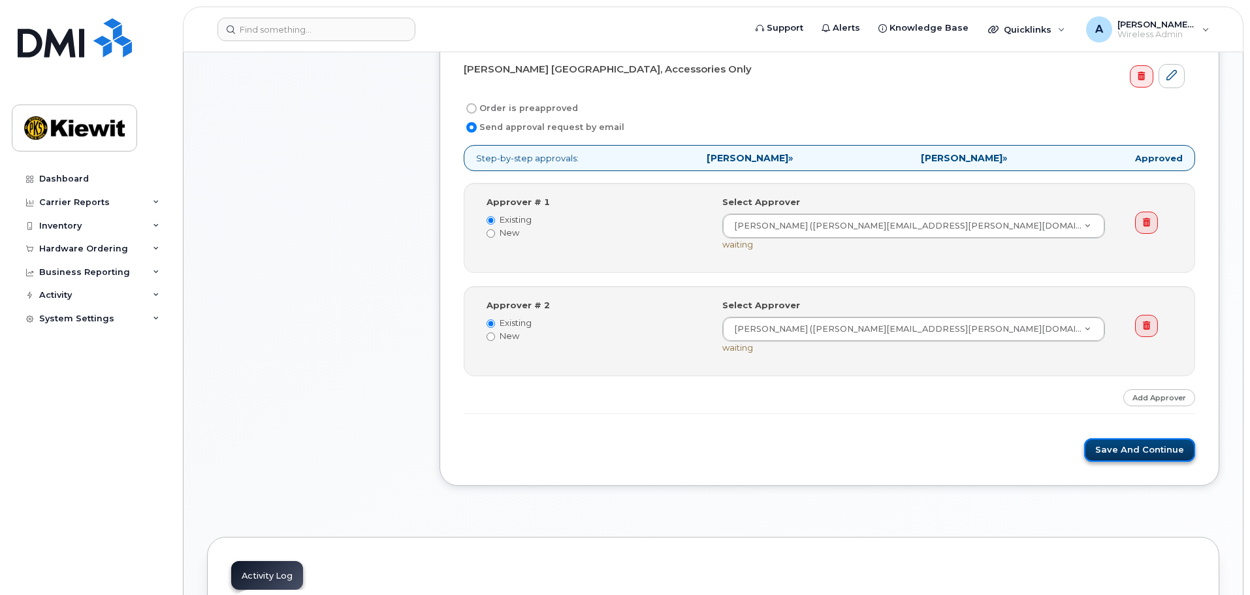
click at [1126, 447] on button "Save and Continue" at bounding box center [1139, 450] width 111 height 24
